Goal: Transaction & Acquisition: Subscribe to service/newsletter

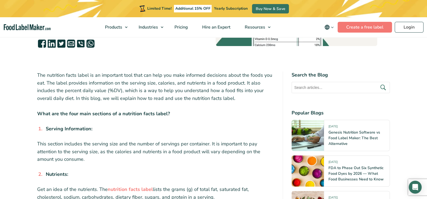
scroll to position [189, 0]
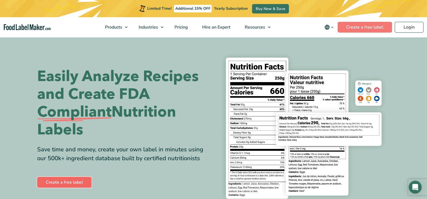
click at [67, 179] on link "Create a free label" at bounding box center [64, 182] width 54 height 11
